Goal: Entertainment & Leisure: Consume media (video, audio)

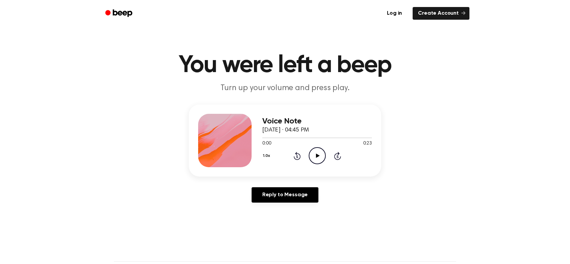
click at [312, 155] on icon "Play Audio" at bounding box center [317, 155] width 17 height 17
click at [318, 153] on icon "Play Audio" at bounding box center [317, 155] width 17 height 17
click at [313, 158] on icon "Play Audio" at bounding box center [317, 155] width 17 height 17
click at [318, 160] on icon "Play Audio" at bounding box center [317, 155] width 17 height 17
click at [314, 156] on icon "Play Audio" at bounding box center [317, 155] width 17 height 17
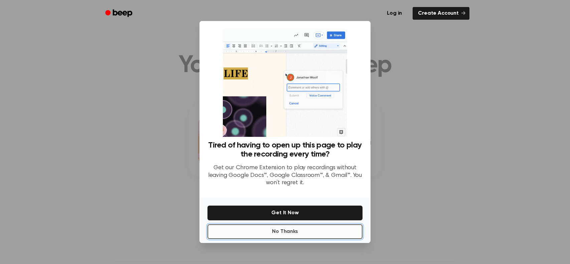
click at [272, 227] on button "No Thanks" at bounding box center [284, 232] width 155 height 15
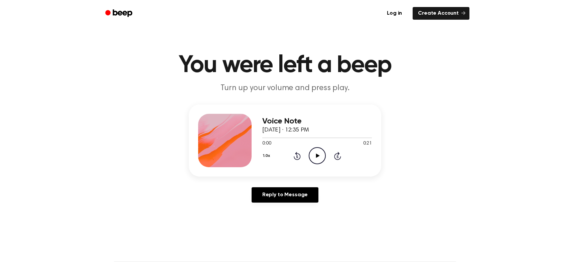
click at [312, 155] on icon "Play Audio" at bounding box center [317, 155] width 17 height 17
click at [325, 154] on circle at bounding box center [317, 156] width 16 height 16
click at [315, 156] on icon "Play Audio" at bounding box center [317, 155] width 17 height 17
click at [319, 155] on icon "Play Audio" at bounding box center [317, 155] width 17 height 17
click at [317, 150] on icon "Play Audio" at bounding box center [317, 155] width 17 height 17
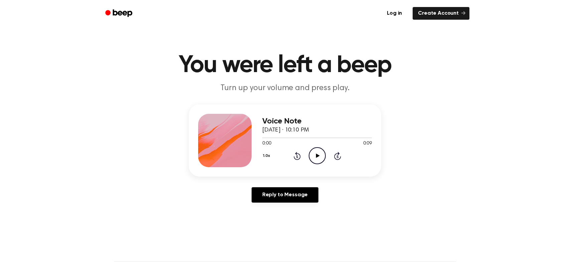
click at [310, 150] on icon "Play Audio" at bounding box center [317, 155] width 17 height 17
click at [322, 159] on icon "Play Audio" at bounding box center [317, 155] width 17 height 17
click at [317, 156] on icon at bounding box center [318, 156] width 4 height 4
click at [311, 157] on icon "Play Audio" at bounding box center [317, 155] width 17 height 17
click at [318, 158] on icon "Play Audio" at bounding box center [317, 155] width 17 height 17
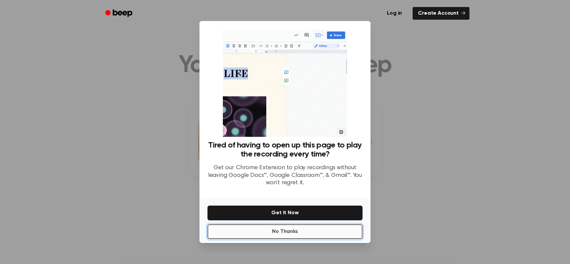
click at [314, 231] on button "No Thanks" at bounding box center [284, 232] width 155 height 15
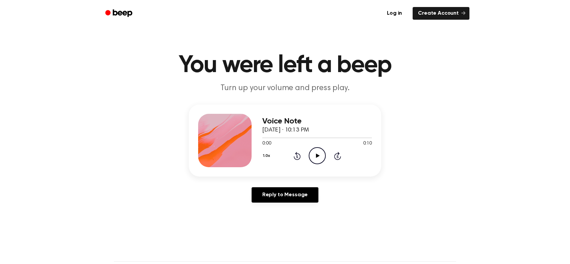
click at [319, 157] on icon "Play Audio" at bounding box center [317, 155] width 17 height 17
click at [318, 159] on icon "Play Audio" at bounding box center [317, 155] width 17 height 17
click at [317, 157] on icon at bounding box center [318, 156] width 4 height 4
